Goal: Transaction & Acquisition: Book appointment/travel/reservation

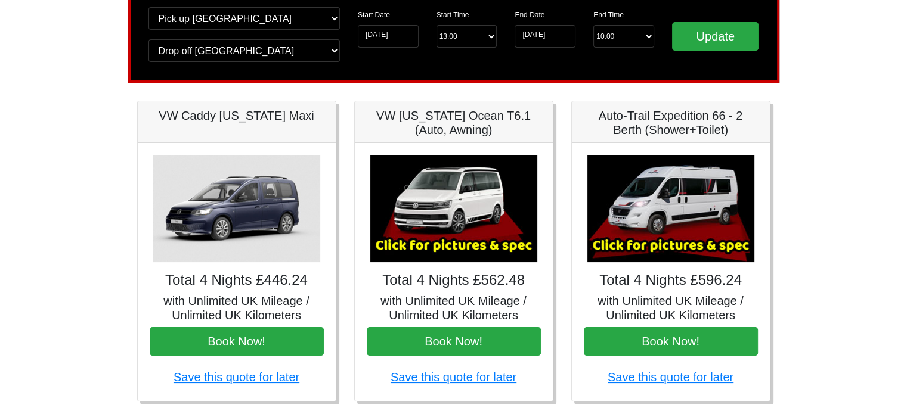
scroll to position [100, 0]
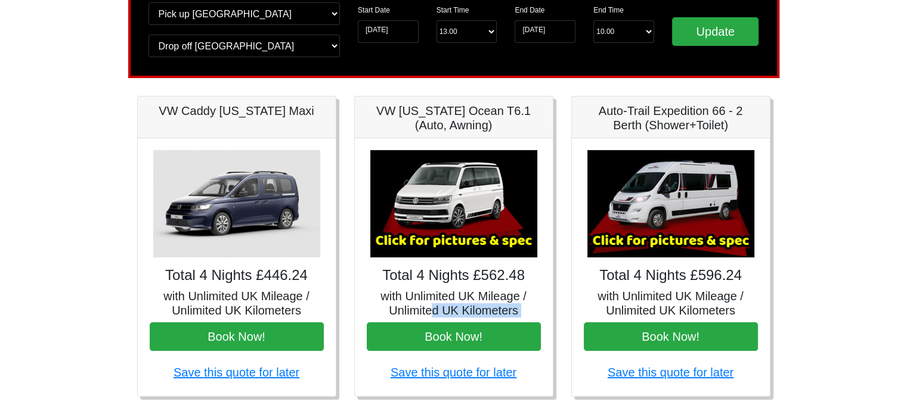
click at [432, 312] on div "× VW California Ocean T6 Spec TECHNICAL DATA Engine: Diesel Transmission: DSG A…" at bounding box center [454, 267] width 198 height 258
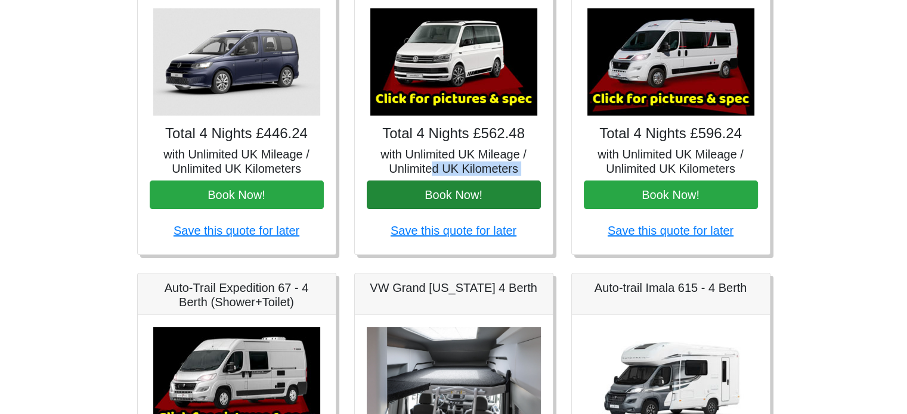
scroll to position [228, 0]
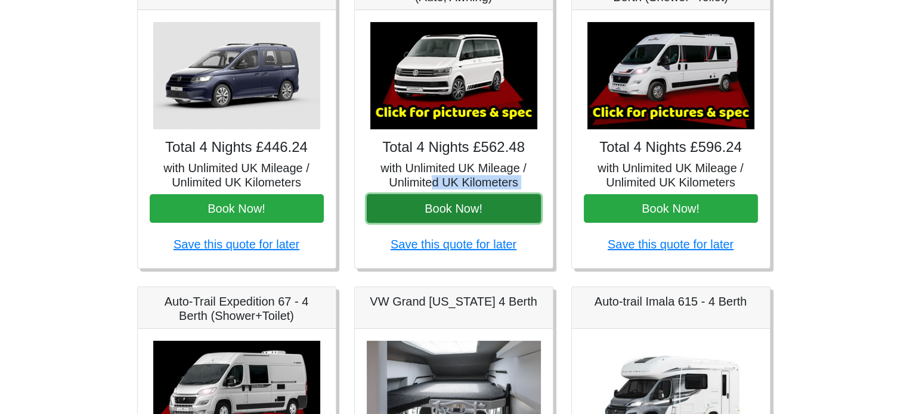
click at [452, 210] on button "Book Now!" at bounding box center [454, 208] width 174 height 29
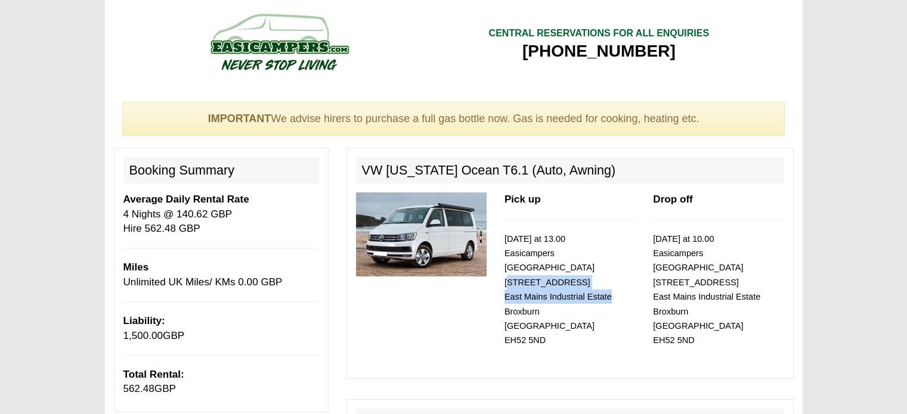
drag, startPoint x: 506, startPoint y: 269, endPoint x: 609, endPoint y: 283, distance: 104.7
click at [609, 283] on small "[DATE] at 13.00 Easicampers [GEOGRAPHIC_DATA] [STREET_ADDRESS]" at bounding box center [557, 290] width 107 height 112
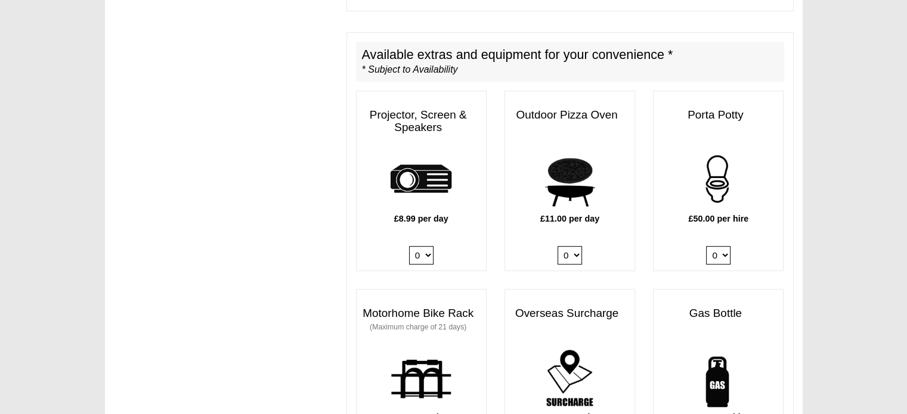
scroll to position [584, 0]
